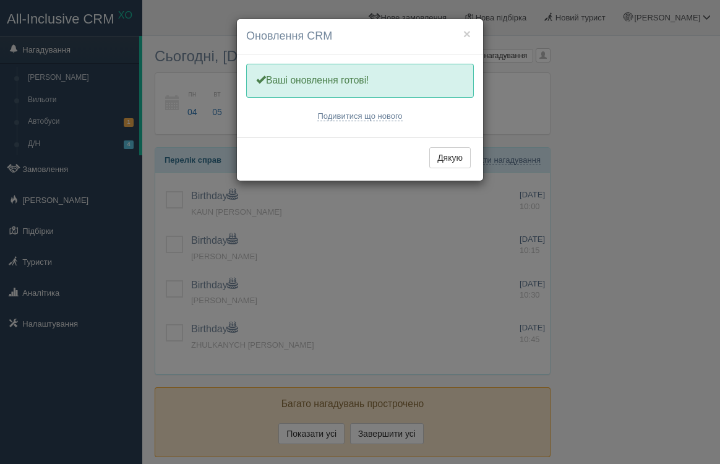
click at [450, 139] on div "Дякую" at bounding box center [360, 158] width 246 height 43
click at [450, 147] on button "Дякую" at bounding box center [449, 157] width 41 height 21
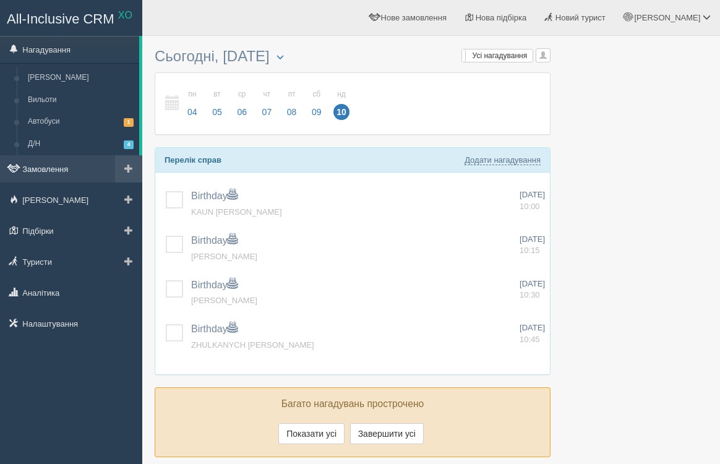
click at [69, 174] on link "Замовлення" at bounding box center [71, 168] width 142 height 27
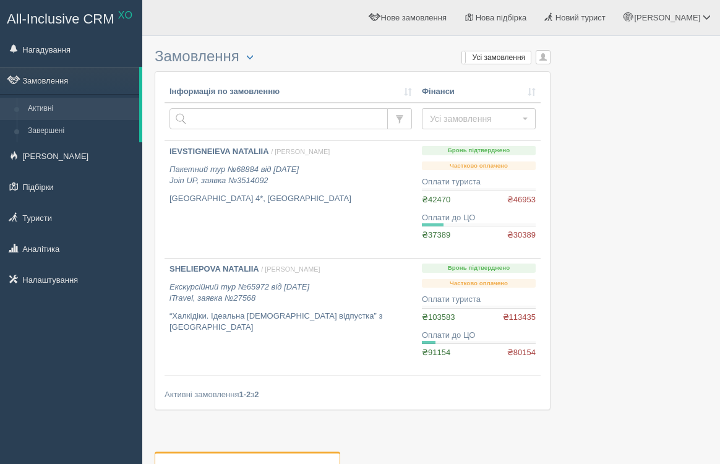
click at [262, 103] on td at bounding box center [291, 122] width 252 height 38
click at [262, 107] on td at bounding box center [291, 122] width 252 height 38
click at [259, 116] on input "text" at bounding box center [279, 118] width 218 height 21
type input "lyoei"
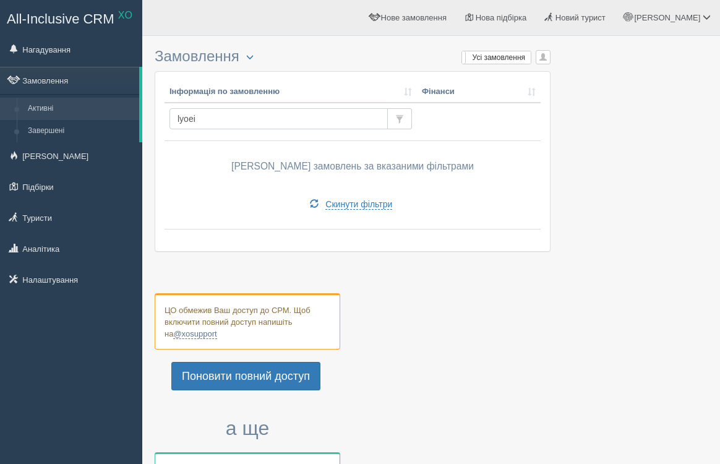
click at [260, 119] on input "lyoei" at bounding box center [279, 118] width 218 height 21
type input "lypei"
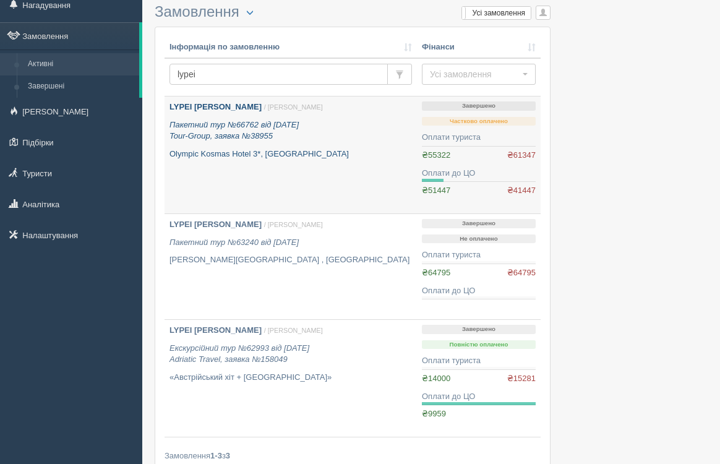
scroll to position [35, 0]
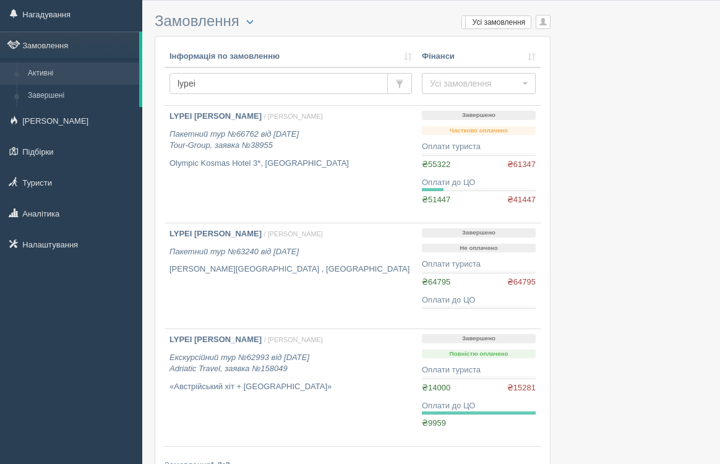
click at [265, 92] on input "lypei" at bounding box center [279, 83] width 218 height 21
type input "puhlyk"
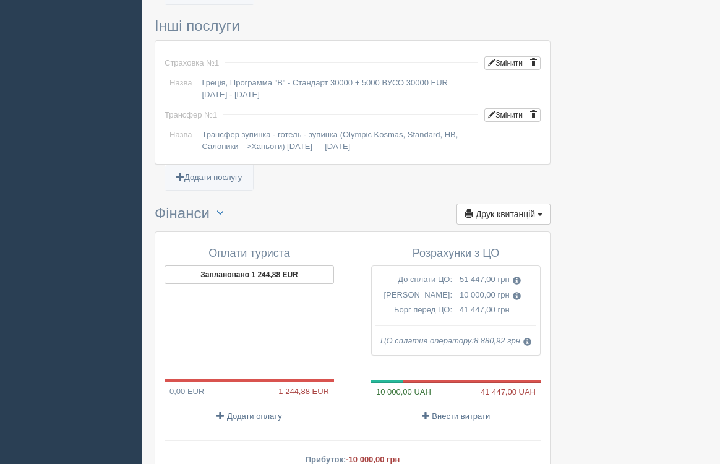
scroll to position [1172, 0]
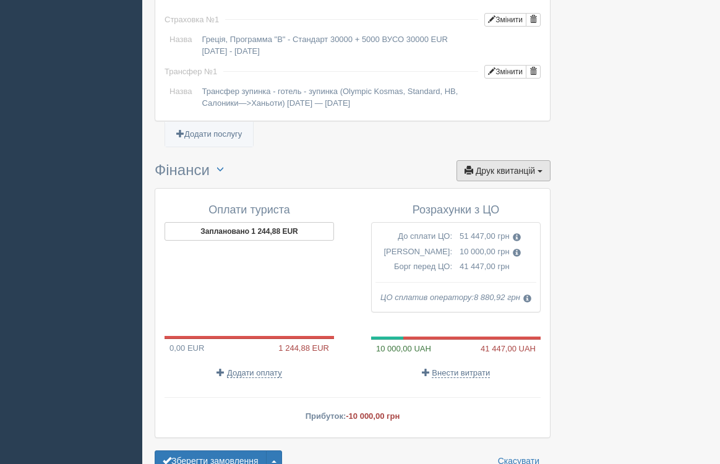
click at [502, 179] on button "Друк квитанцій Друк" at bounding box center [504, 170] width 94 height 21
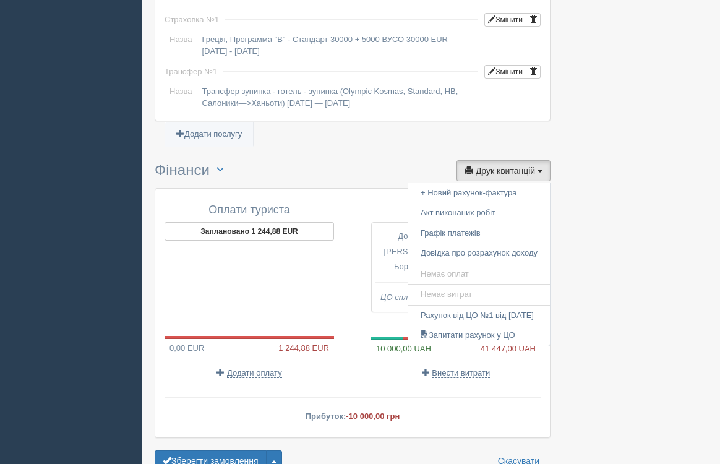
click at [262, 279] on div at bounding box center [250, 297] width 170 height 77
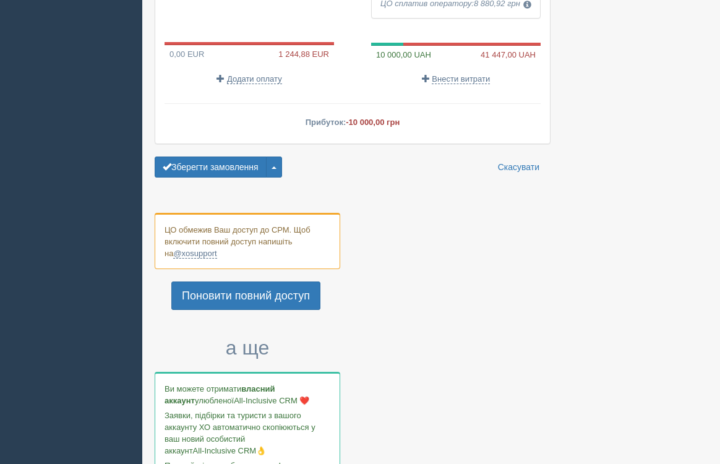
scroll to position [1261, 0]
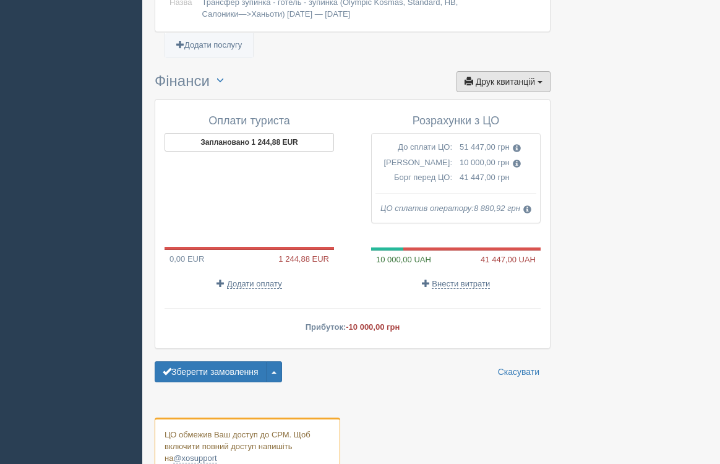
click at [521, 88] on button "Друк квитанцій Друк" at bounding box center [504, 81] width 94 height 21
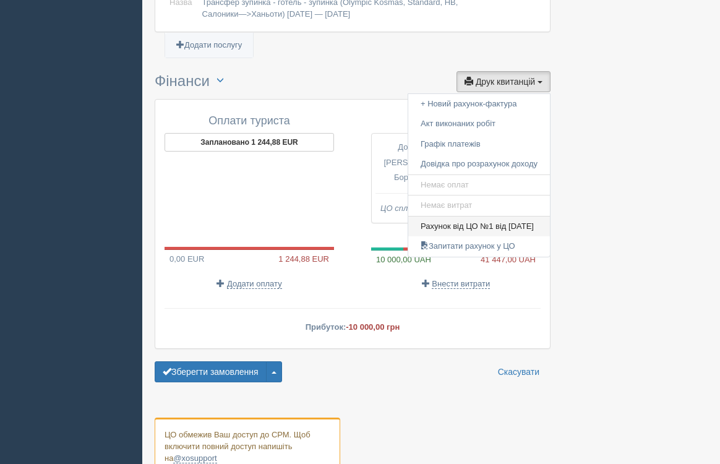
click at [479, 225] on link "Рахунок від ЦО №1 від 07.01.2025" at bounding box center [479, 227] width 142 height 20
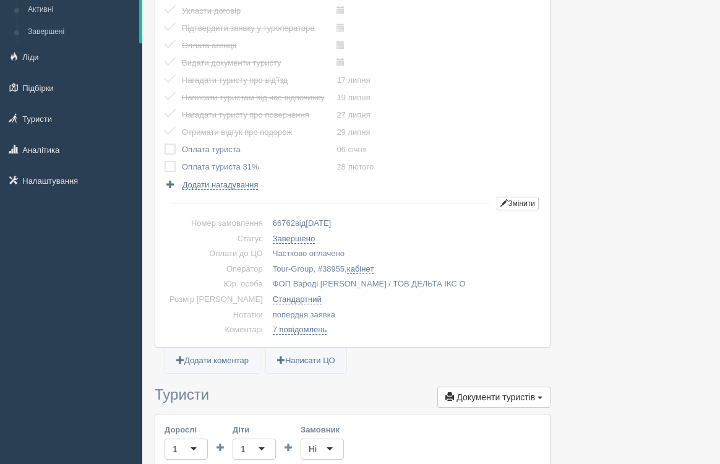
scroll to position [0, 0]
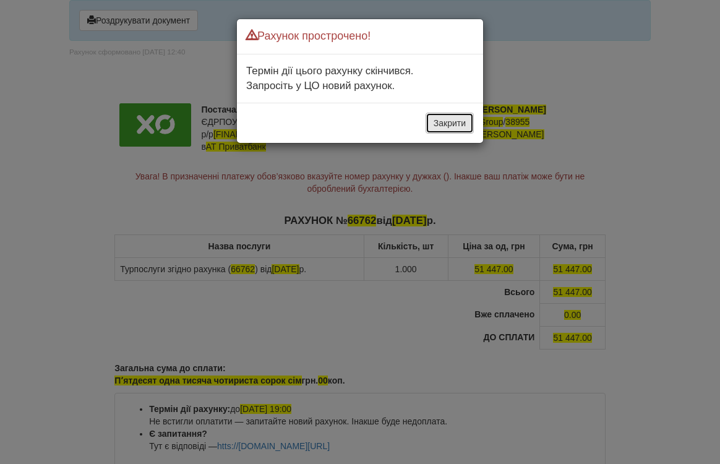
click at [457, 132] on button "Закрити" at bounding box center [450, 123] width 48 height 21
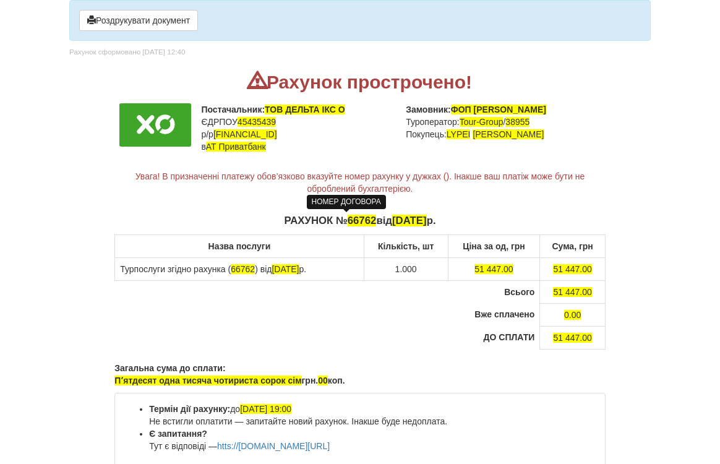
click at [348, 215] on span "66762" at bounding box center [362, 221] width 29 height 12
click at [348, 220] on span "66762" at bounding box center [362, 221] width 29 height 12
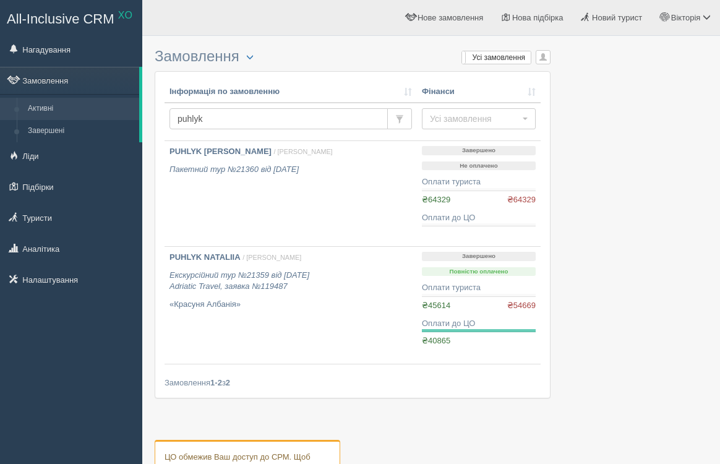
click at [244, 101] on th "Інформація по замовленню" at bounding box center [291, 92] width 252 height 22
click at [244, 118] on input "puhlyk" at bounding box center [279, 118] width 218 height 21
paste input "64242"
type input "64242"
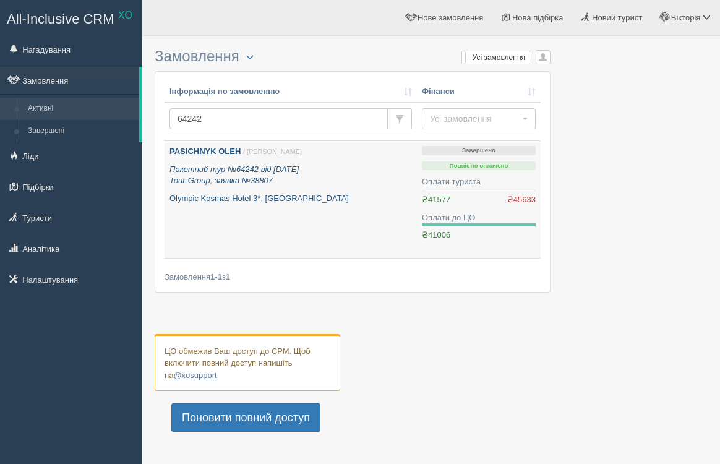
click at [317, 196] on p "Olympic Kosmas Hotel 3*, [GEOGRAPHIC_DATA]" at bounding box center [291, 199] width 243 height 12
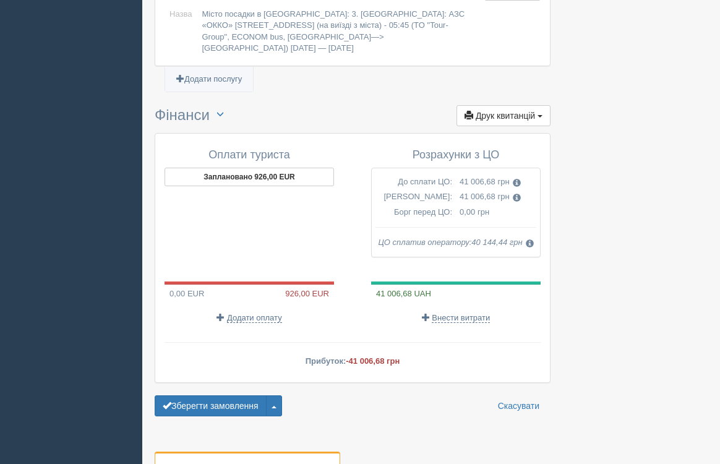
scroll to position [1323, 0]
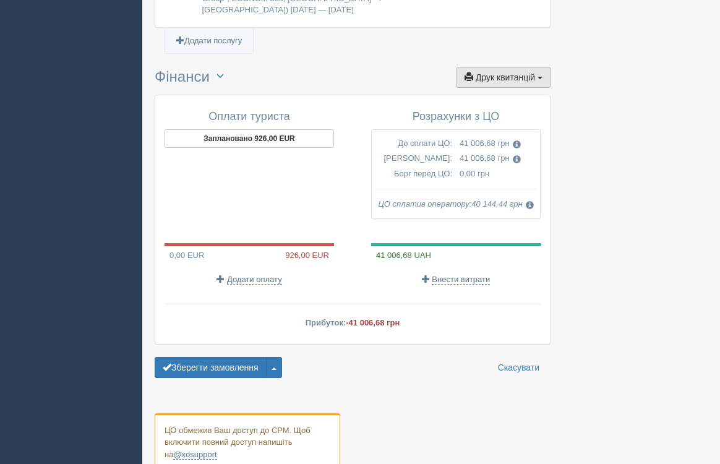
click at [521, 72] on button "Друк квитанцій Друк" at bounding box center [504, 77] width 94 height 21
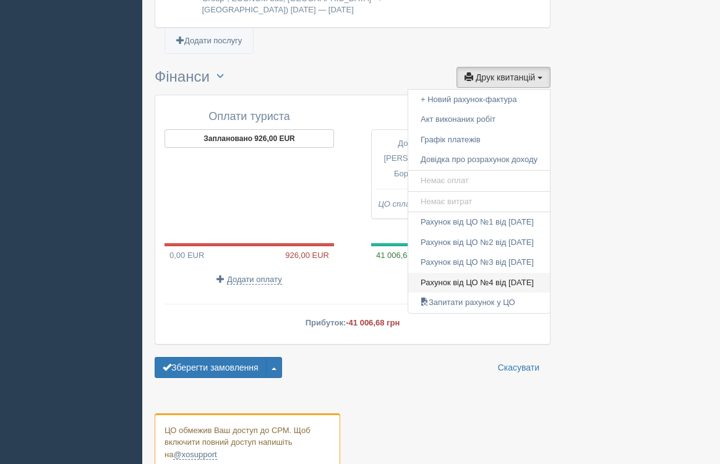
click at [498, 273] on link "Рахунок від ЦО №4 від 14.05.2025" at bounding box center [479, 283] width 142 height 20
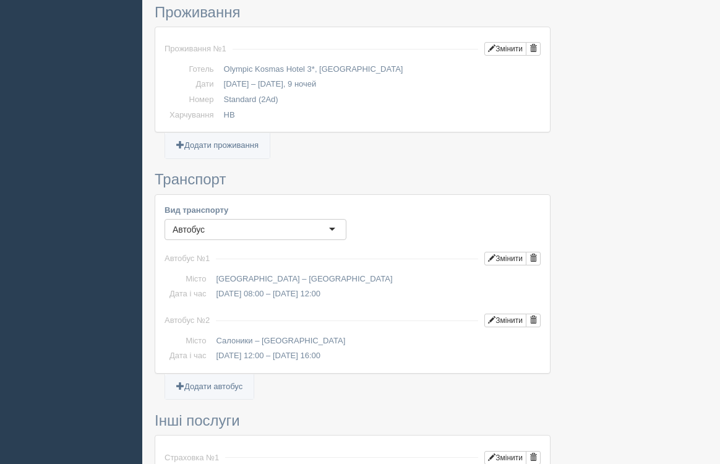
scroll to position [589, 0]
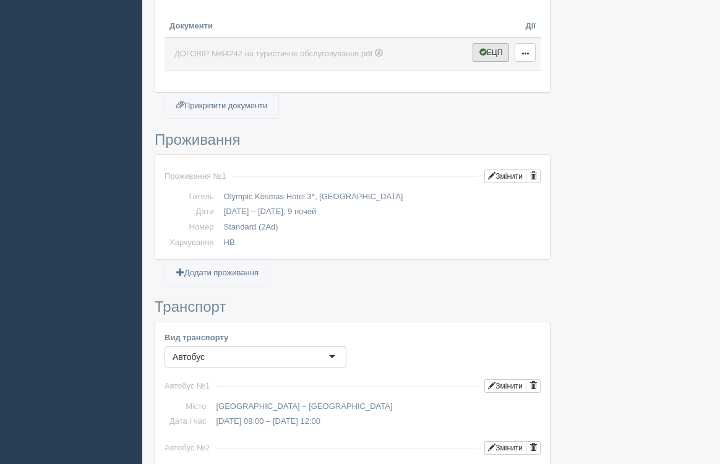
click at [482, 54] on span "button" at bounding box center [482, 51] width 7 height 7
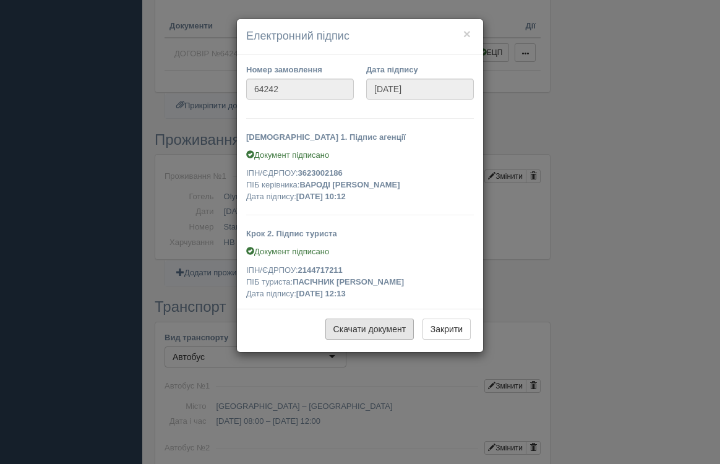
click at [370, 320] on link "Скачати документ" at bounding box center [369, 329] width 89 height 21
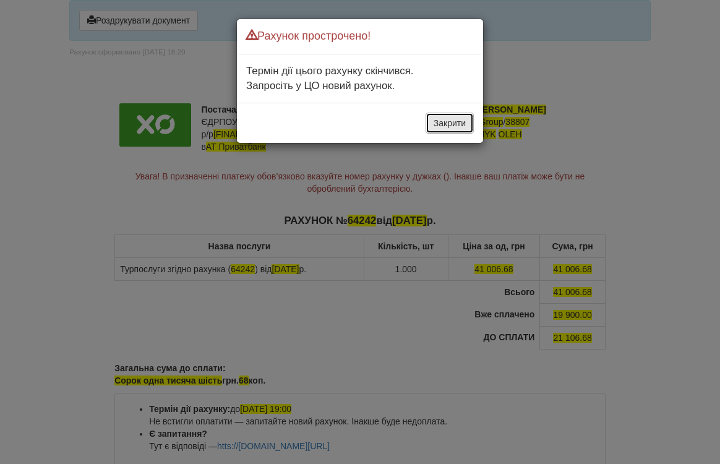
click at [447, 118] on button "Закрити" at bounding box center [450, 123] width 48 height 21
